Goal: Use online tool/utility

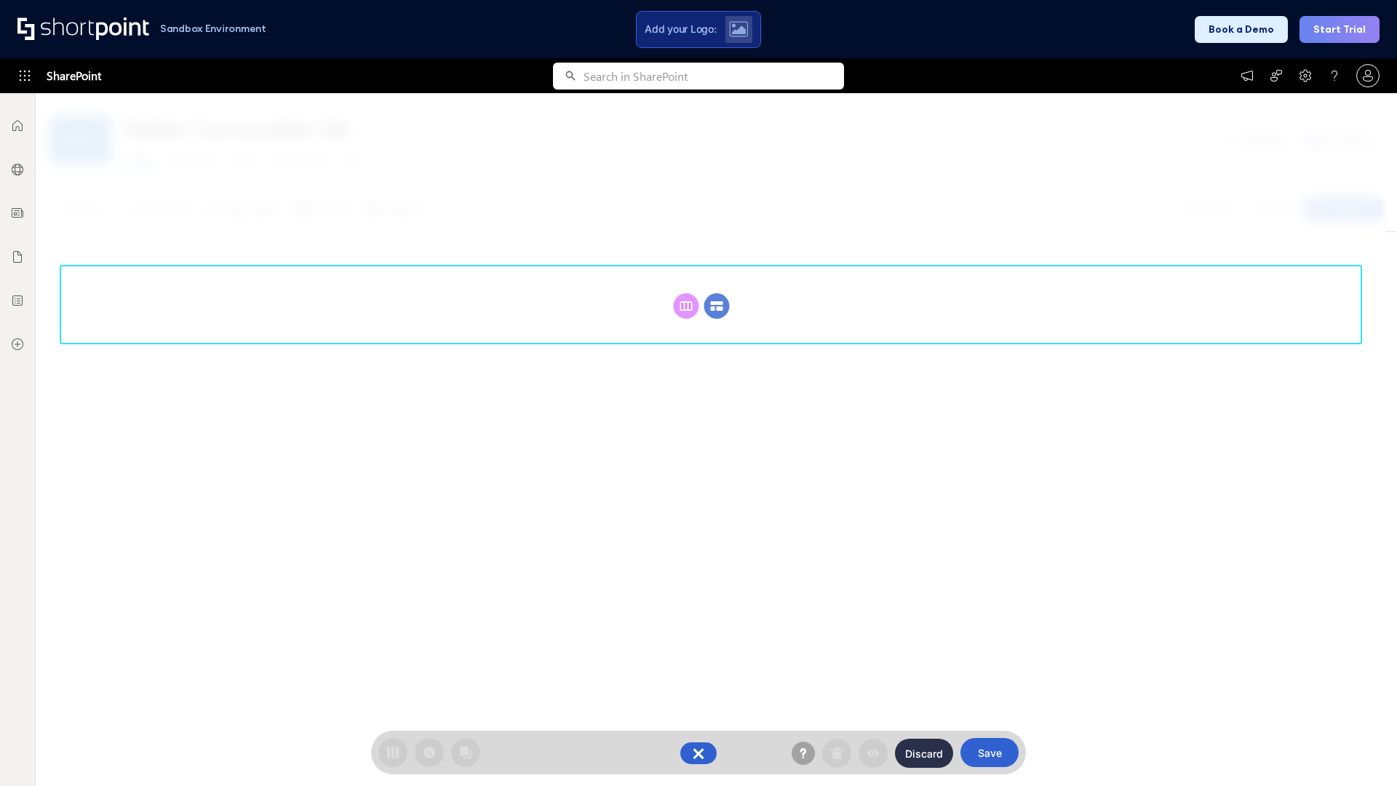
scroll to position [200, 0]
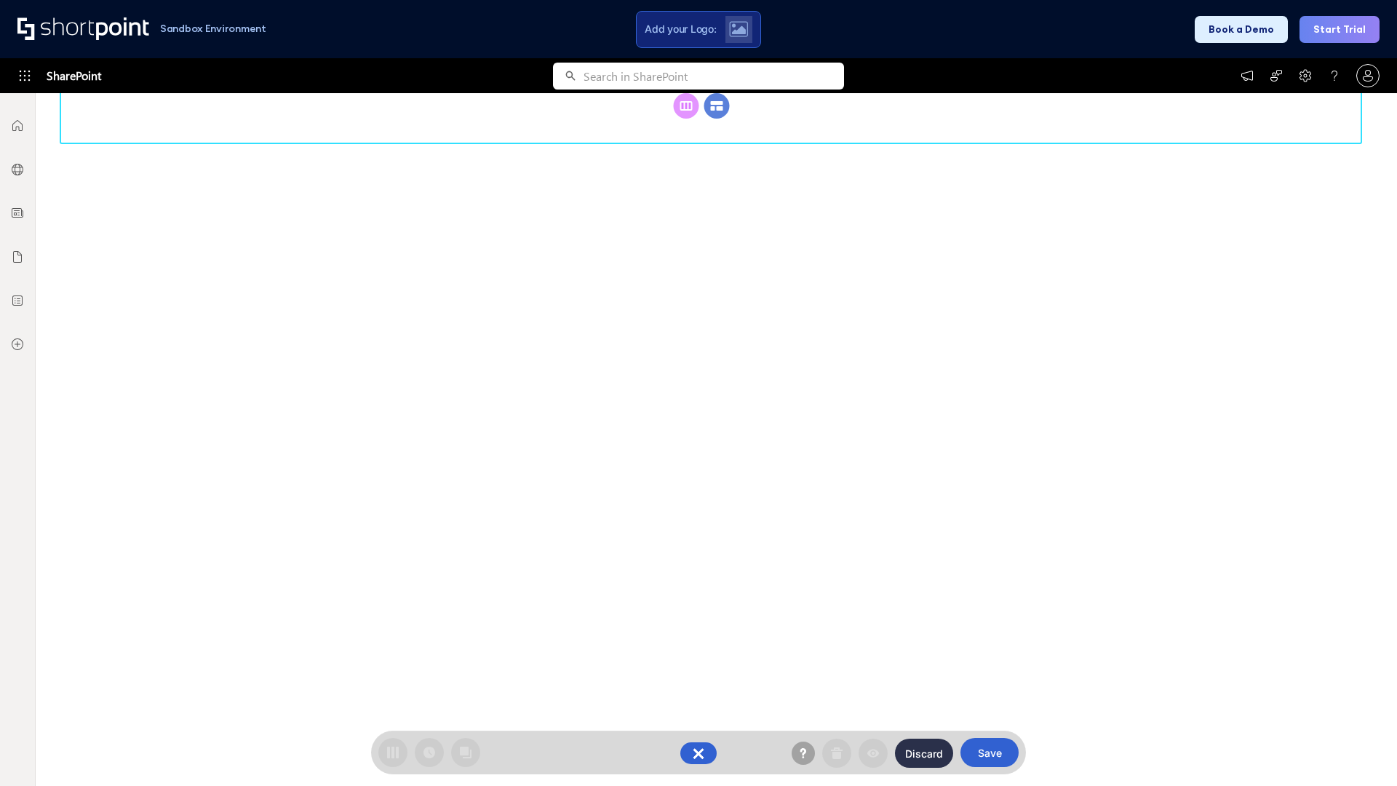
click at [717, 119] on circle at bounding box center [716, 105] width 25 height 25
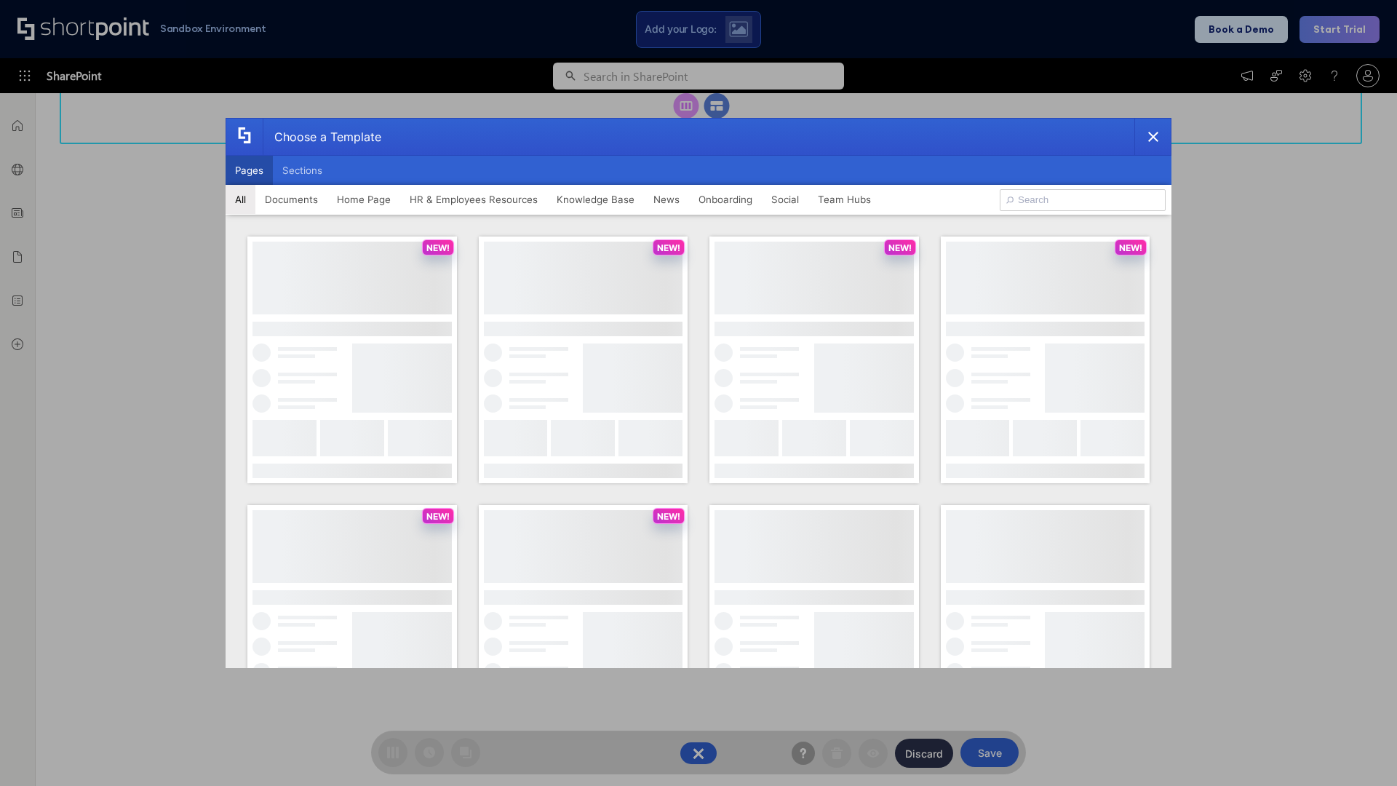
scroll to position [0, 0]
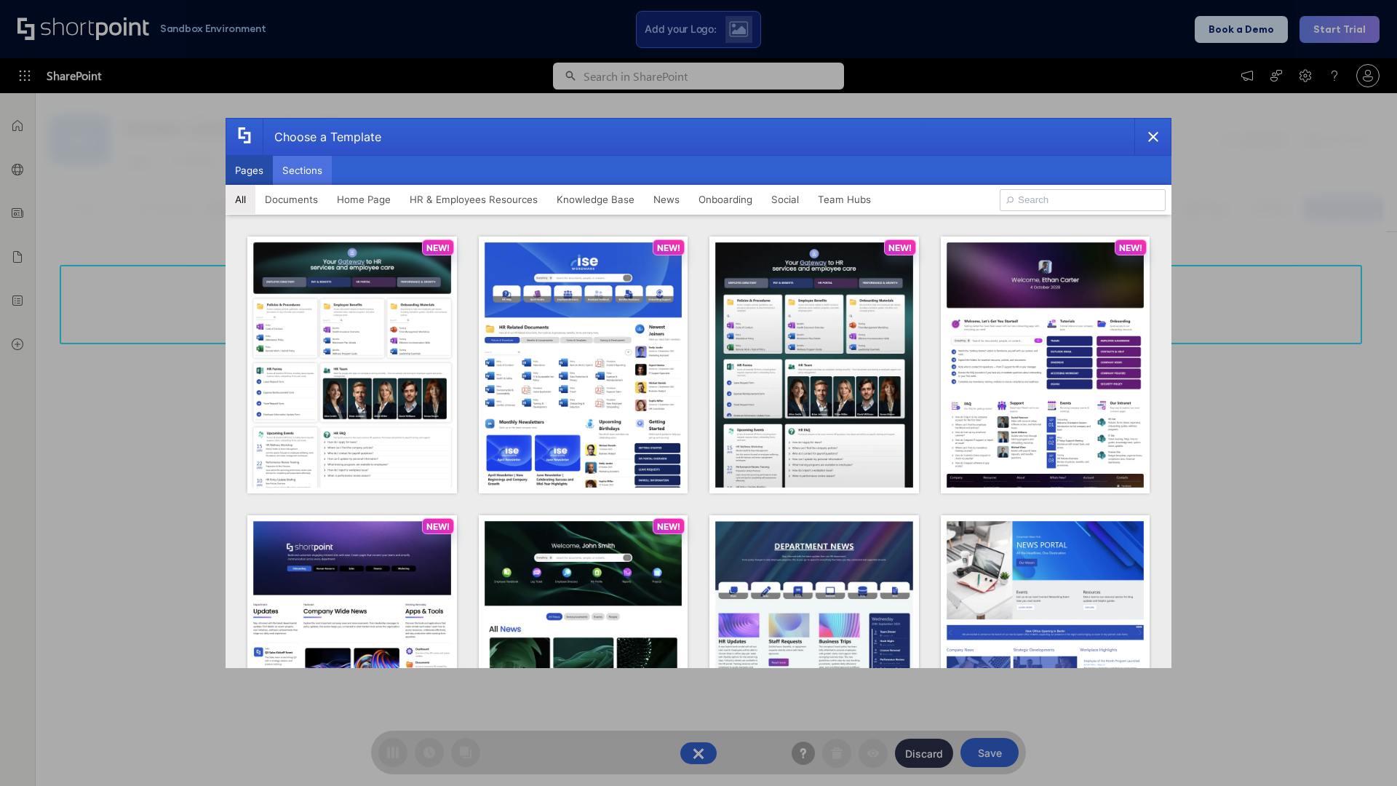
click at [302, 170] on button "Sections" at bounding box center [302, 170] width 59 height 29
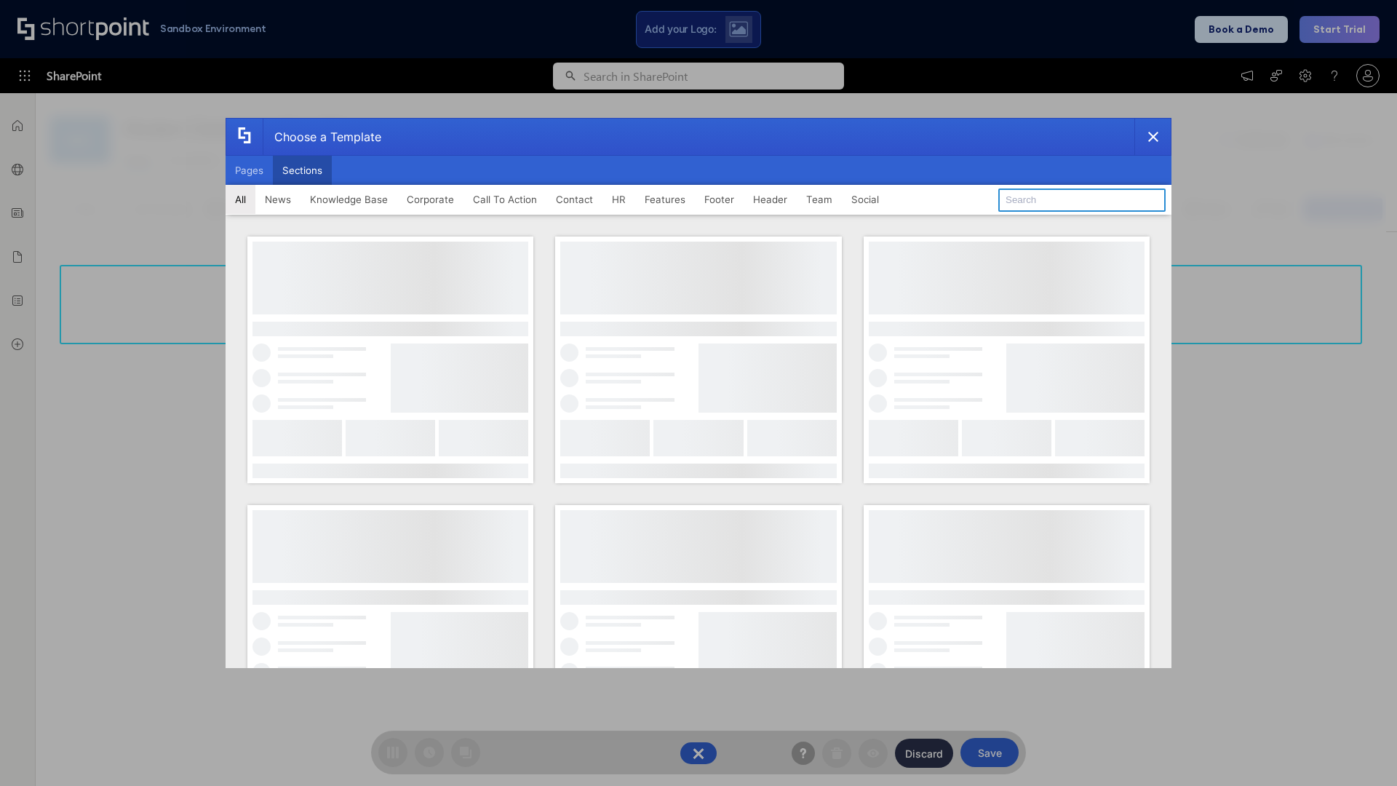
type input "CTA"
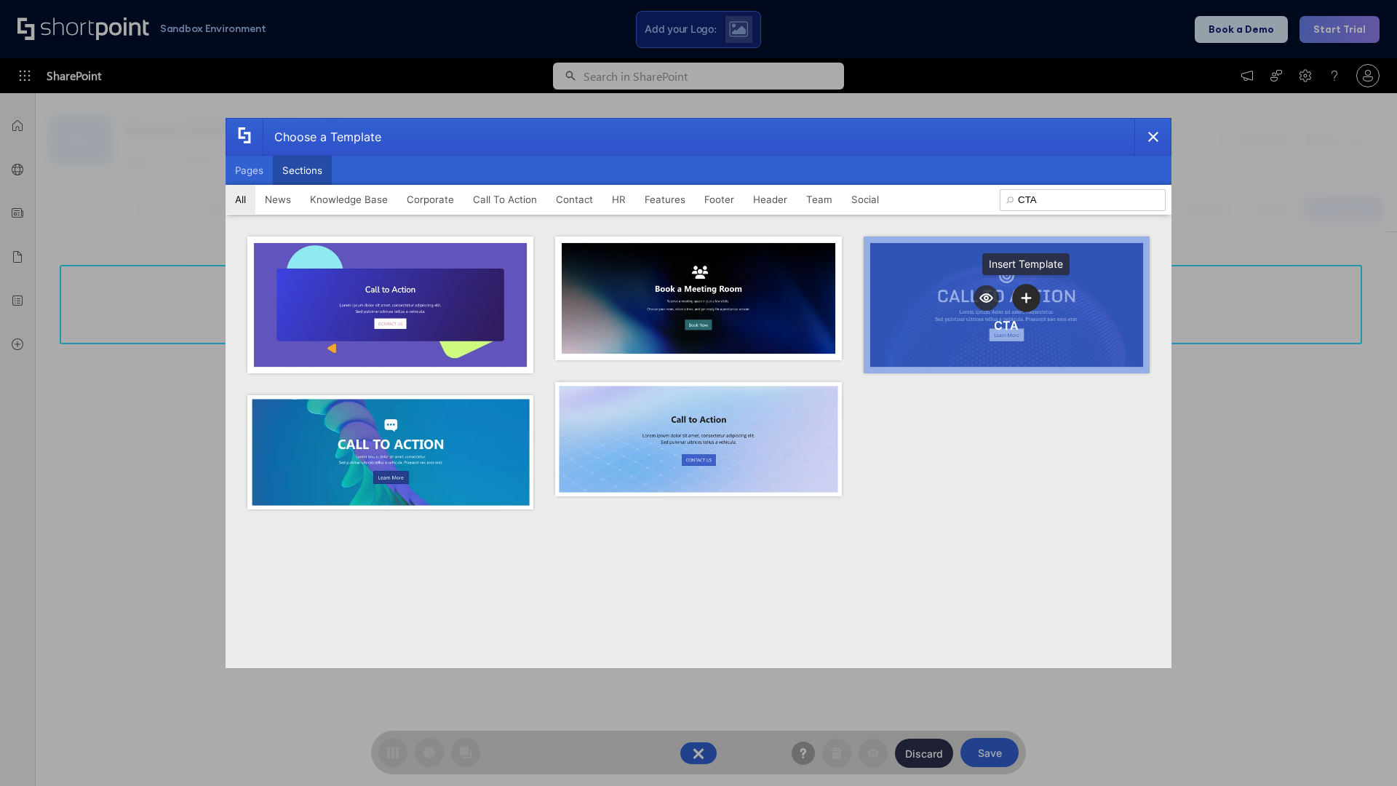
click at [1026, 298] on icon "template selector" at bounding box center [1026, 297] width 10 height 10
